Goal: Task Accomplishment & Management: Use online tool/utility

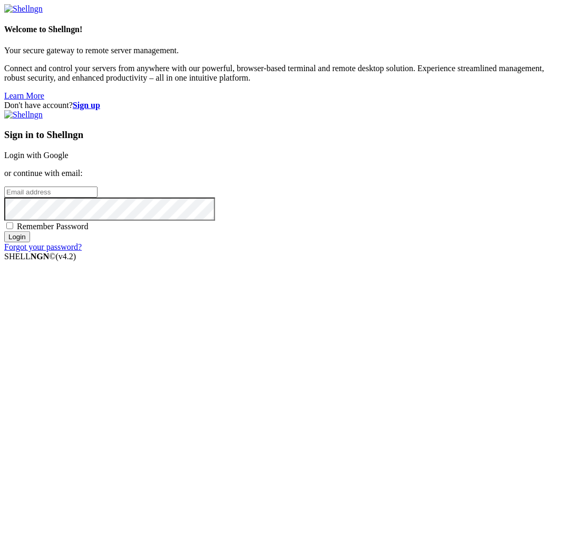
click at [68, 160] on link "Login with Google" at bounding box center [36, 155] width 64 height 9
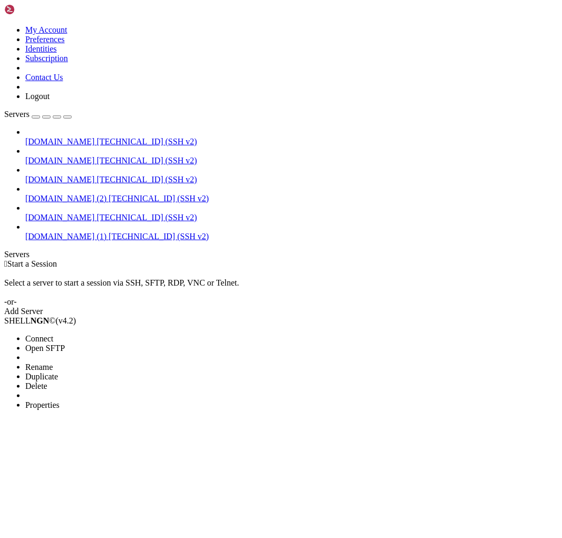
click at [60, 400] on span "Properties" at bounding box center [42, 404] width 34 height 9
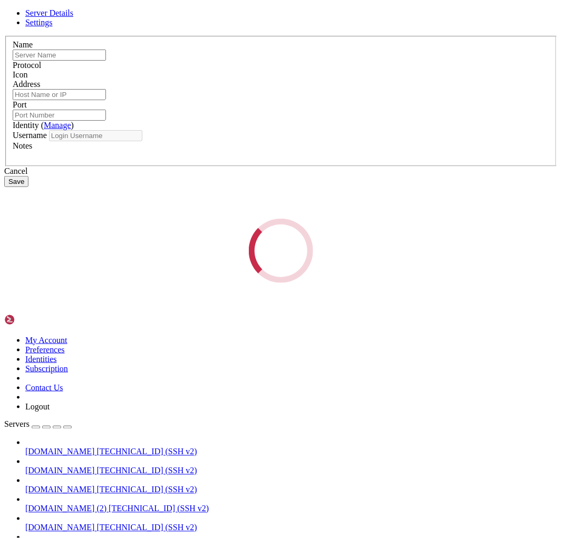
type input "Strapi.topic.co.za (2)"
type input "13.246.201.78"
type input "22"
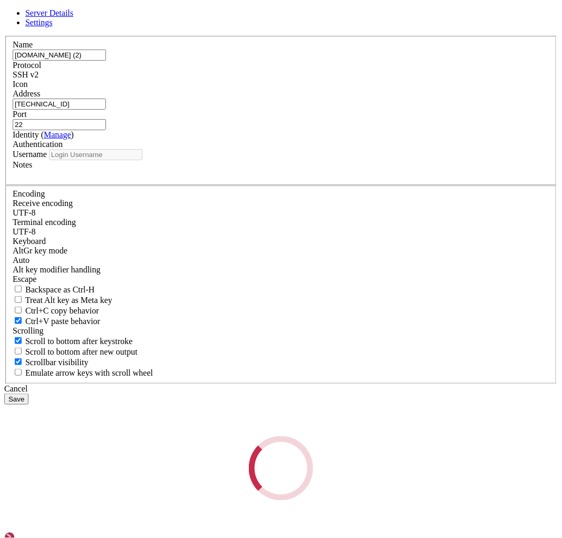
type input "ubuntu"
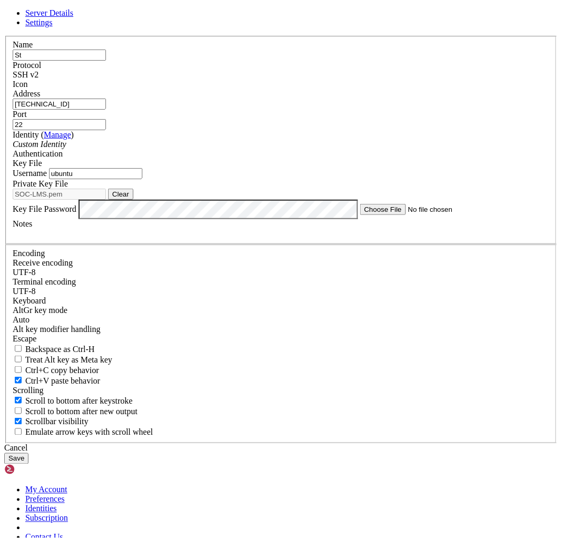
type input "S"
type input "Temp Connection"
click at [28, 453] on button "Save" at bounding box center [16, 458] width 24 height 11
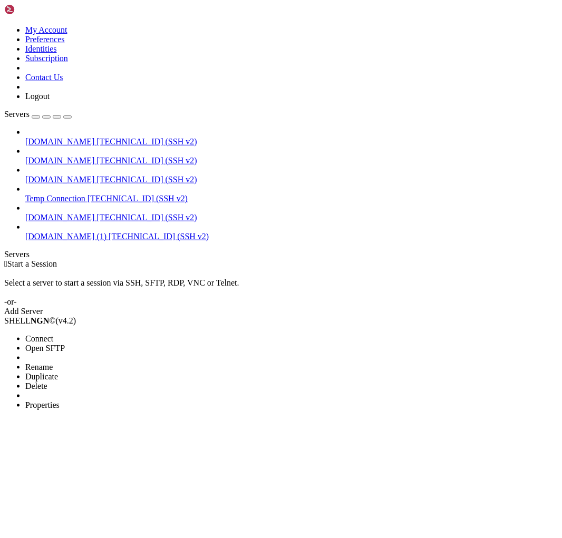
click at [60, 400] on span "Properties" at bounding box center [42, 404] width 34 height 9
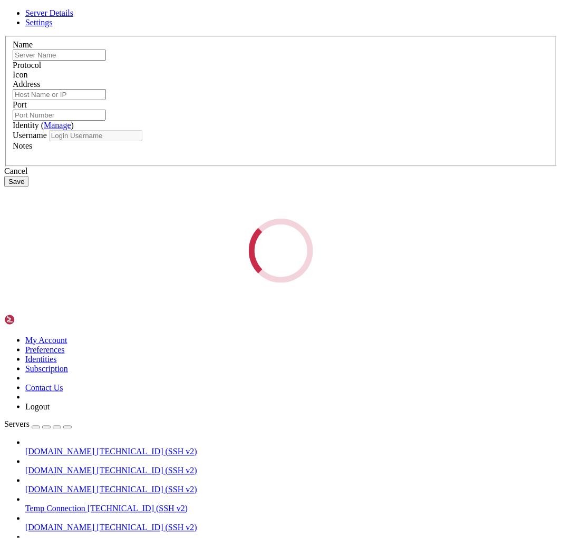
type input "Accellfoundation.org"
type input "13.245.27.3"
type input "22"
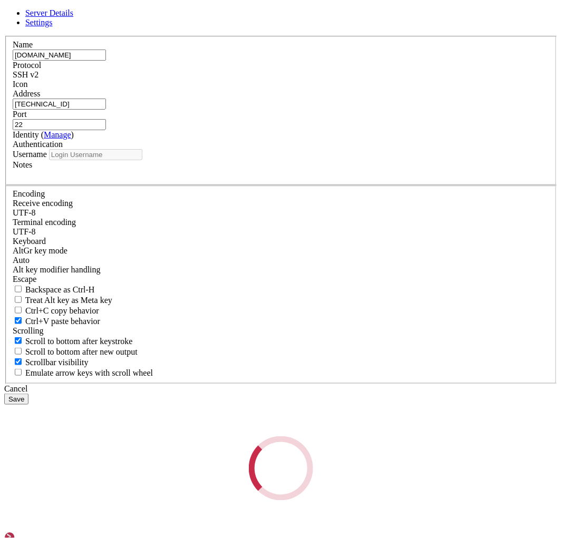
type input "bitnami"
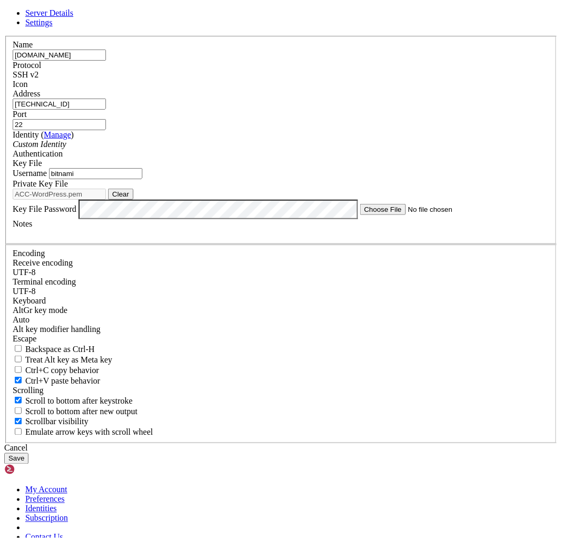
drag, startPoint x: 233, startPoint y: 154, endPoint x: 148, endPoint y: 153, distance: 84.8
click at [106, 61] on input "Accellfoundation.org" at bounding box center [59, 55] width 93 height 11
paste input "Sports Commerce Institute"
type input "Sports Commerce Institute"
drag, startPoint x: 191, startPoint y: 190, endPoint x: 133, endPoint y: 188, distance: 58.0
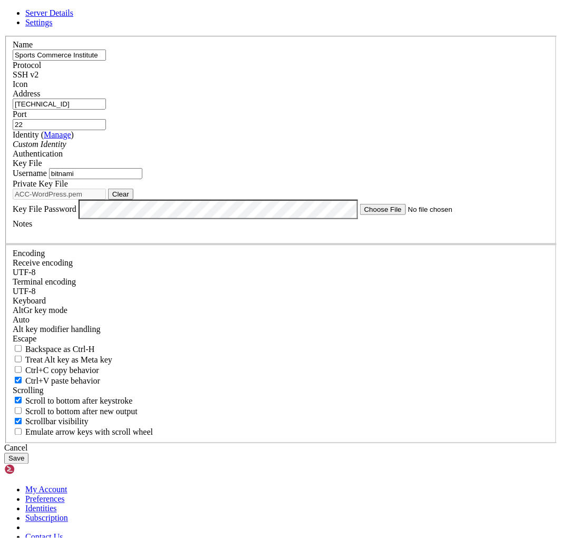
click at [133, 188] on div "Name Sports Commerce Institute Protocol SSH v2 Icon Address 13.245.27.3 Port 22…" at bounding box center [280, 240] width 553 height 408
paste input "7.158.234"
type input "[TECHNICAL_ID]"
click at [133, 200] on button "Clear" at bounding box center [120, 194] width 25 height 11
click at [140, 200] on button "Browse" at bounding box center [124, 194] width 32 height 11
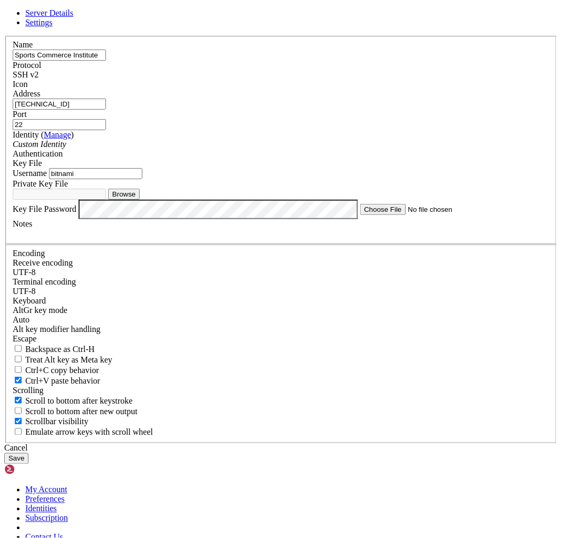
type input "SPORT-LMS.pem"
drag, startPoint x: 183, startPoint y: 271, endPoint x: 137, endPoint y: 264, distance: 45.8
click at [137, 179] on div "Username bitnami" at bounding box center [281, 173] width 536 height 11
type input "ubuntu"
click at [28, 453] on button "Save" at bounding box center [16, 458] width 24 height 11
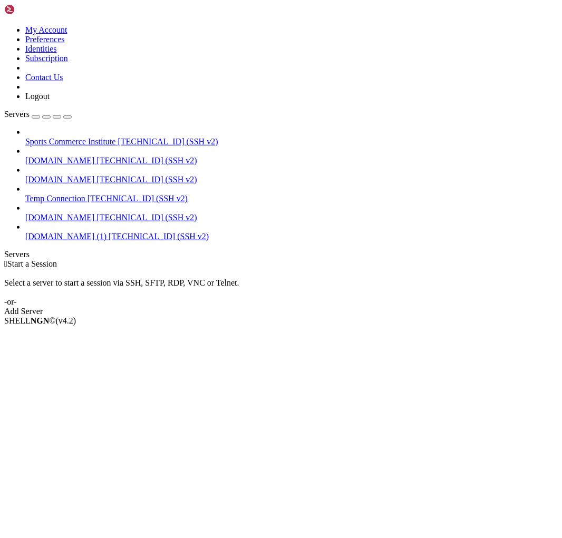
drag, startPoint x: 131, startPoint y: 87, endPoint x: 150, endPoint y: 90, distance: 19.7
click at [150, 90] on div "My Account Preferences Identities Subscription Contact Us Logout Servers Sports…" at bounding box center [280, 160] width 553 height 312
drag, startPoint x: 78, startPoint y: 151, endPoint x: 80, endPoint y: 59, distance: 92.2
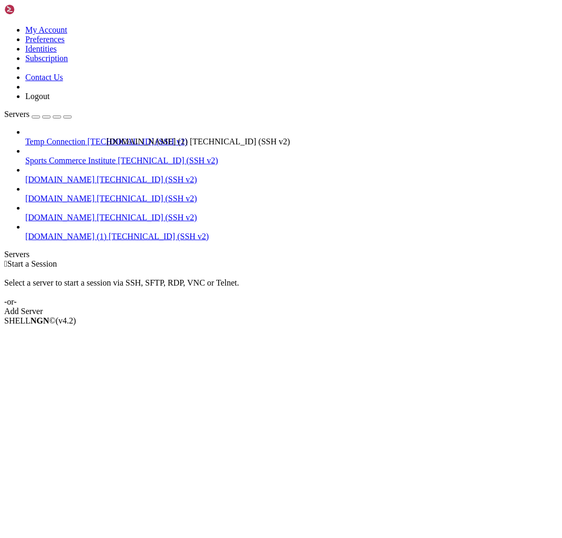
drag, startPoint x: 115, startPoint y: 206, endPoint x: 104, endPoint y: 132, distance: 74.6
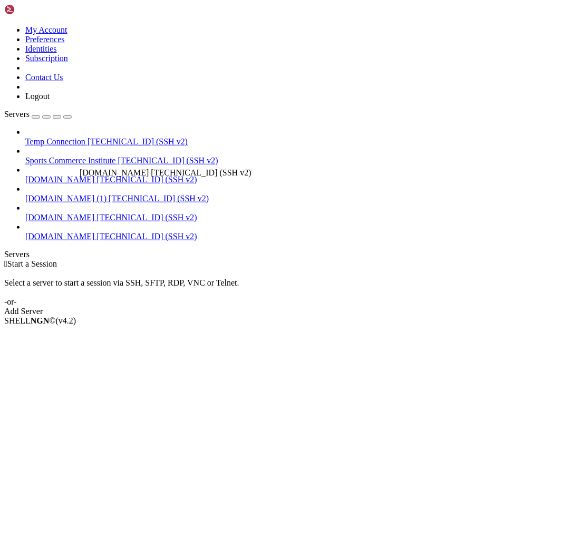
drag, startPoint x: 74, startPoint y: 205, endPoint x: 77, endPoint y: 163, distance: 42.3
click at [118, 156] on span "[TECHNICAL_ID] (SSH v2)" at bounding box center [168, 160] width 100 height 9
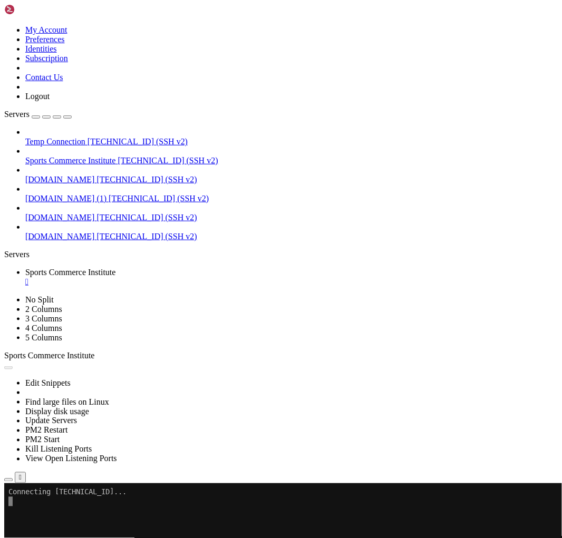
click at [4, 25] on link at bounding box center [4, 25] width 0 height 0
click at [58, 537] on x-row "To enrich screen reader interactions, please activate Accessibility in Grammarl…" at bounding box center [208, 548] width 401 height 9
click at [4, 25] on link at bounding box center [4, 25] width 0 height 0
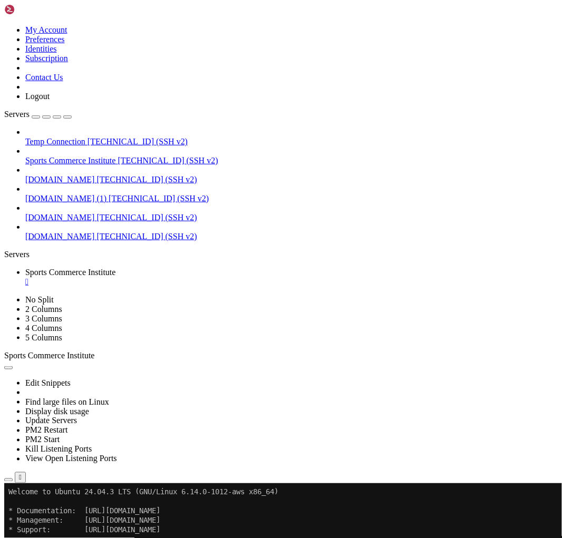
click at [67, 117] on div "button" at bounding box center [67, 117] width 0 height 0
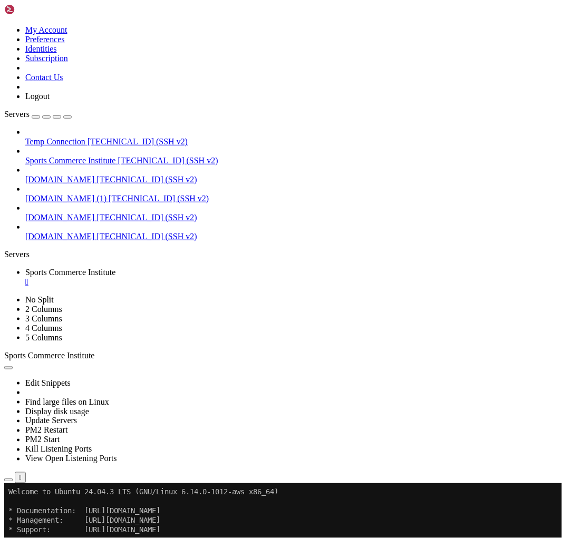
click at [449, 501] on x-row "To enrich screen reader interactions, please activate Accessibility in Grammarl…" at bounding box center [276, 500] width 537 height 9
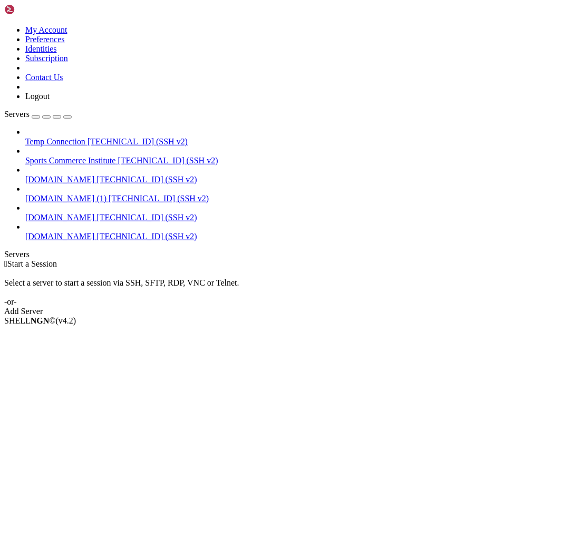
click at [82, 156] on span "Sports Commerce Institute" at bounding box center [70, 160] width 91 height 9
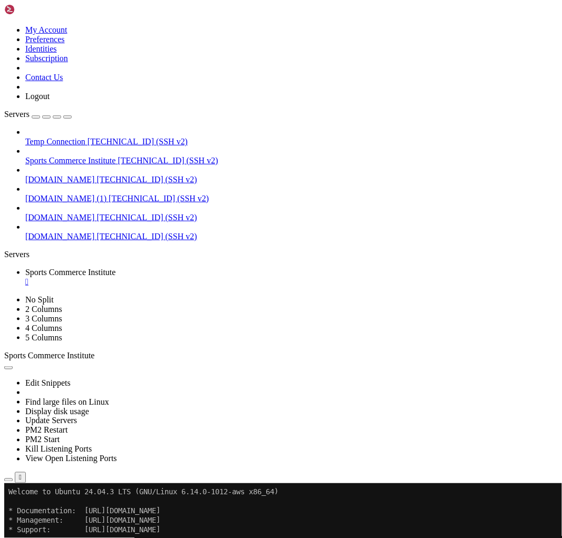
click at [4, 25] on icon at bounding box center [4, 25] width 0 height 0
click at [57, 241] on div "Temp Connection [TECHNICAL_ID] (SSH v2) [GEOGRAPHIC_DATA] [TECHNICAL_ID] (SSH v…" at bounding box center [280, 184] width 553 height 114
drag, startPoint x: 131, startPoint y: 241, endPoint x: 145, endPoint y: 241, distance: 14.2
click at [145, 241] on div "My Account Preferences Identities Subscription Contact Us Logout Servers Temp C…" at bounding box center [280, 243] width 553 height 479
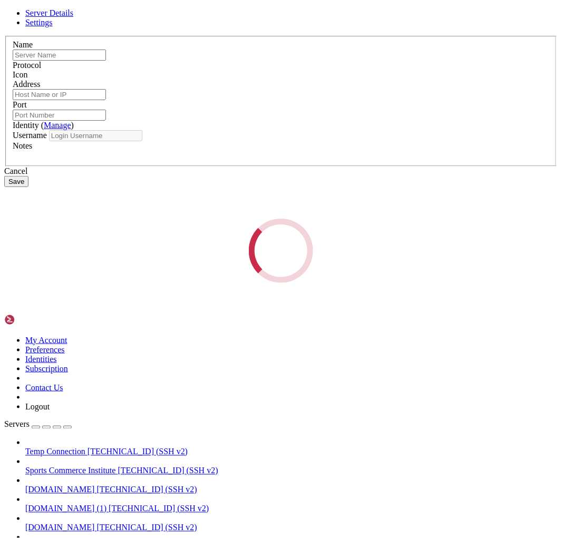
type input "Sports Commerce Institute"
type input "[TECHNICAL_ID]"
type input "22"
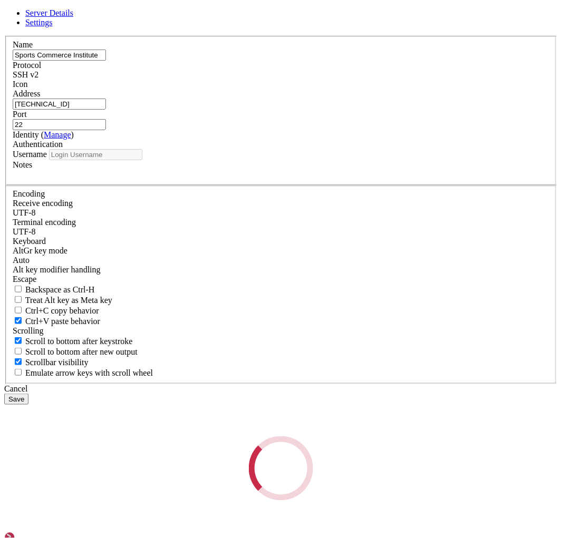
type input "ubuntu"
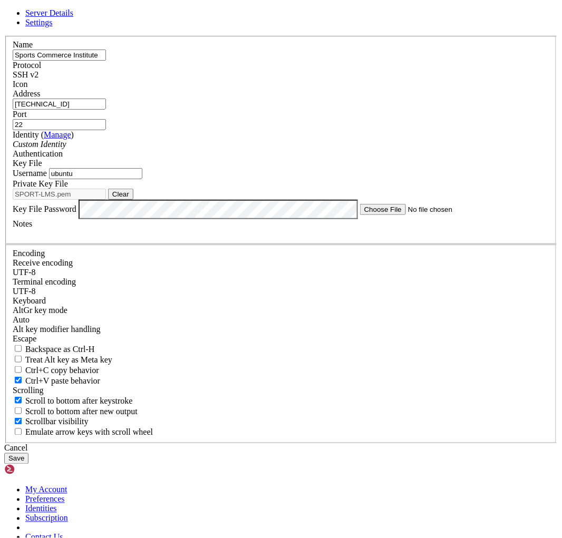
drag, startPoint x: 255, startPoint y: 153, endPoint x: 133, endPoint y: 155, distance: 121.7
click at [133, 155] on div "Name Sports Commerce Institute Protocol SSH v2 Icon Address [TECHNICAL_ID]" at bounding box center [280, 240] width 553 height 408
click at [106, 61] on input "[DOMAIN_NAME]" at bounding box center [59, 55] width 93 height 11
type input "[DOMAIN_NAME]"
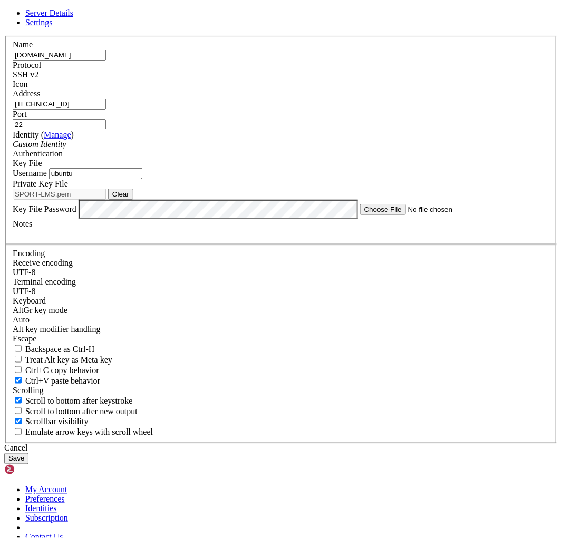
click at [28, 453] on button "Save" at bounding box center [16, 458] width 24 height 11
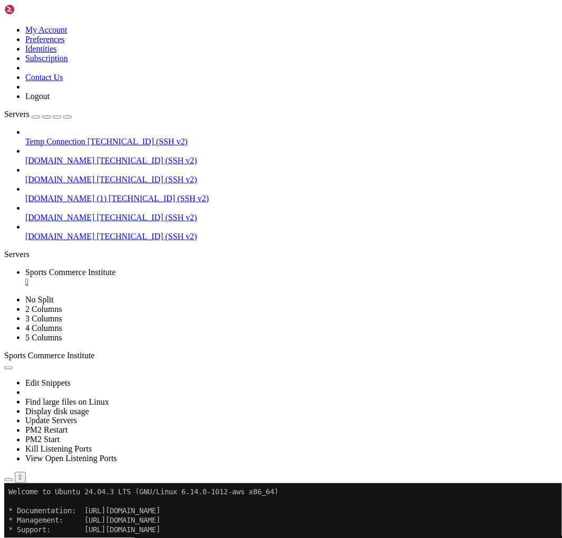
click at [64, 241] on div "Temp Connection [TECHNICAL_ID] (SSH v2) [DOMAIN_NAME] [TECHNICAL_ID] (SSH v2) […" at bounding box center [280, 184] width 553 height 114
click at [36, 117] on div "button" at bounding box center [36, 117] width 0 height 0
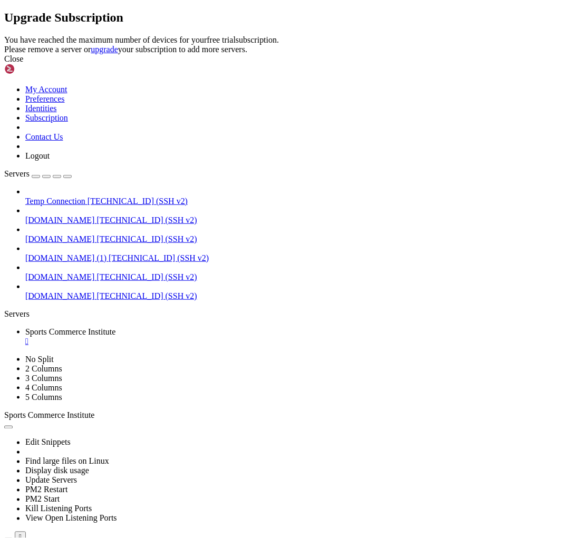
click at [4, 35] on icon at bounding box center [4, 35] width 0 height 0
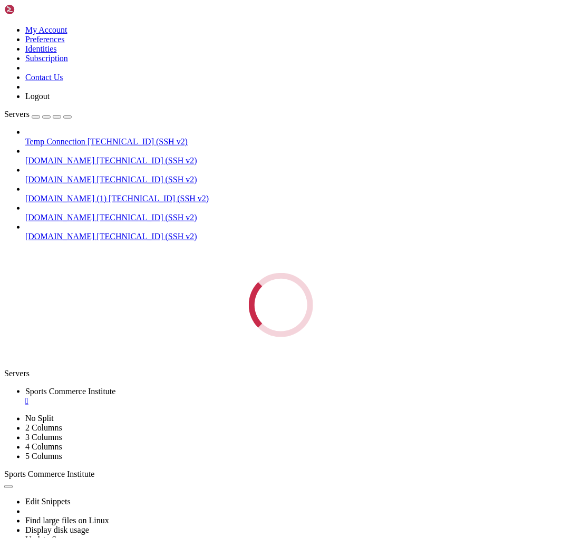
click at [107, 304] on div "Servers Temp Connection [TECHNICAL_ID] (SSH v2) [DOMAIN_NAME] [TECHNICAL_ID] (S…" at bounding box center [280, 224] width 553 height 228
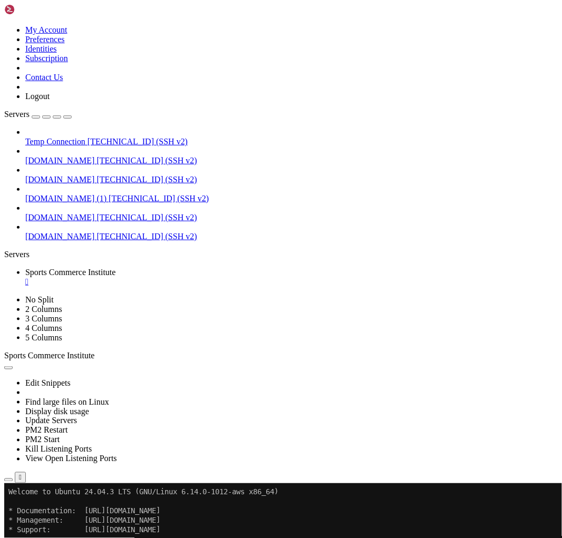
click at [234, 277] on div "" at bounding box center [291, 281] width 532 height 9
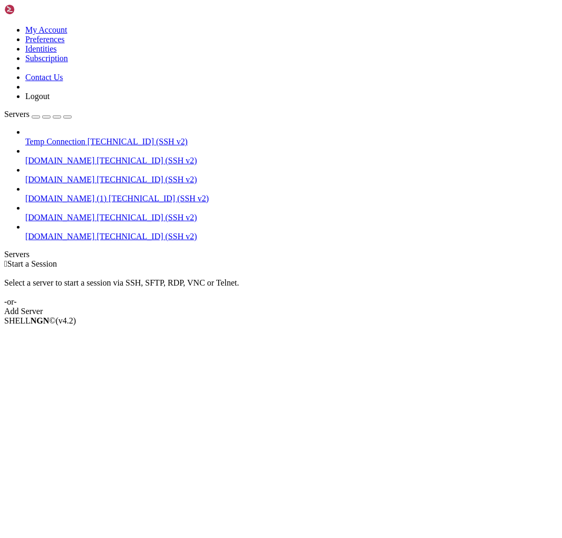
click at [72, 241] on div "Temp Connection [TECHNICAL_ID] (SSH v2) [DOMAIN_NAME] [TECHNICAL_ID] (SSH v2) […" at bounding box center [280, 184] width 553 height 114
drag, startPoint x: 144, startPoint y: 78, endPoint x: 133, endPoint y: 83, distance: 12.3
click at [5, 259] on div at bounding box center [4, 259] width 1 height 0
click at [53, 362] on span "Rename" at bounding box center [38, 366] width 27 height 9
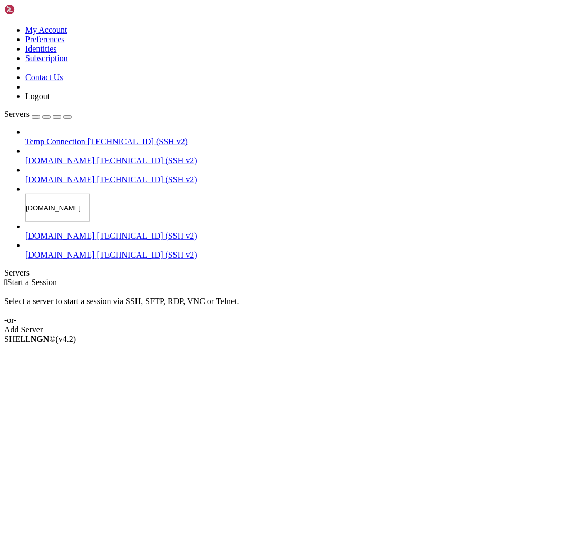
type input "[DOMAIN_NAME]"
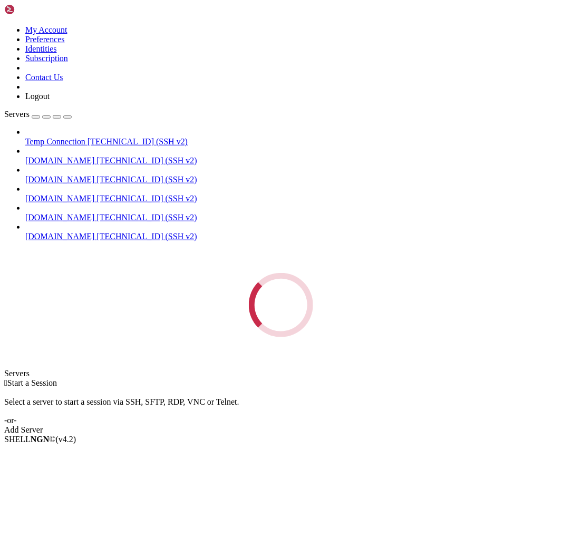
click at [75, 273] on div "Loading..." at bounding box center [280, 305] width 553 height 64
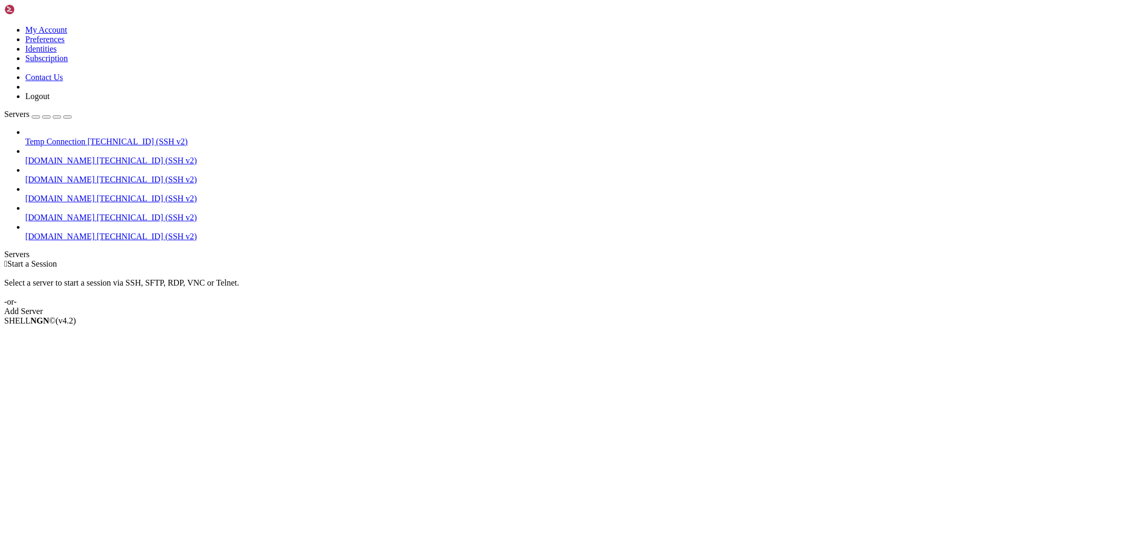
click at [367, 259] on div " Start a Session" at bounding box center [561, 263] width 1115 height 9
